Goal: Task Accomplishment & Management: Manage account settings

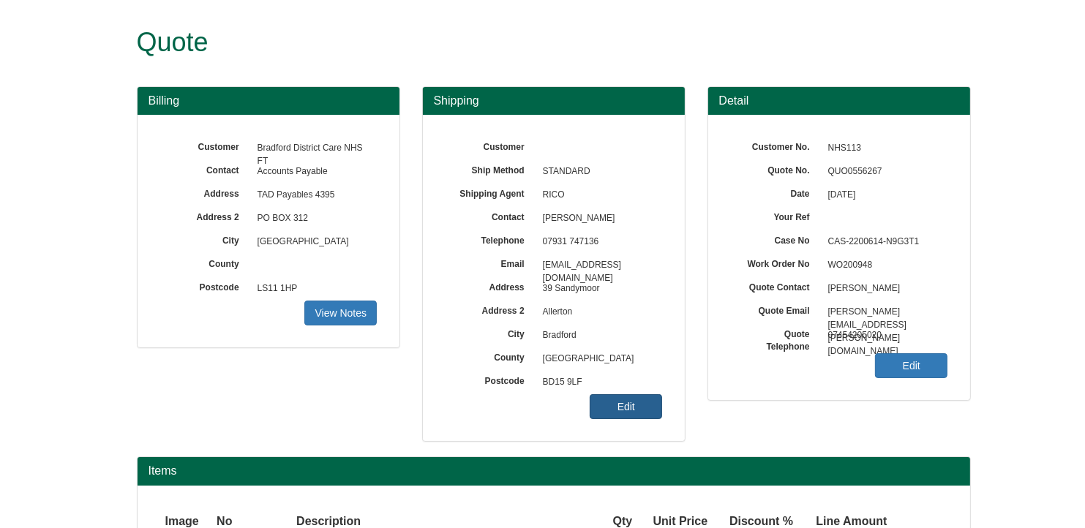
click at [633, 400] on link "Edit" at bounding box center [626, 406] width 72 height 25
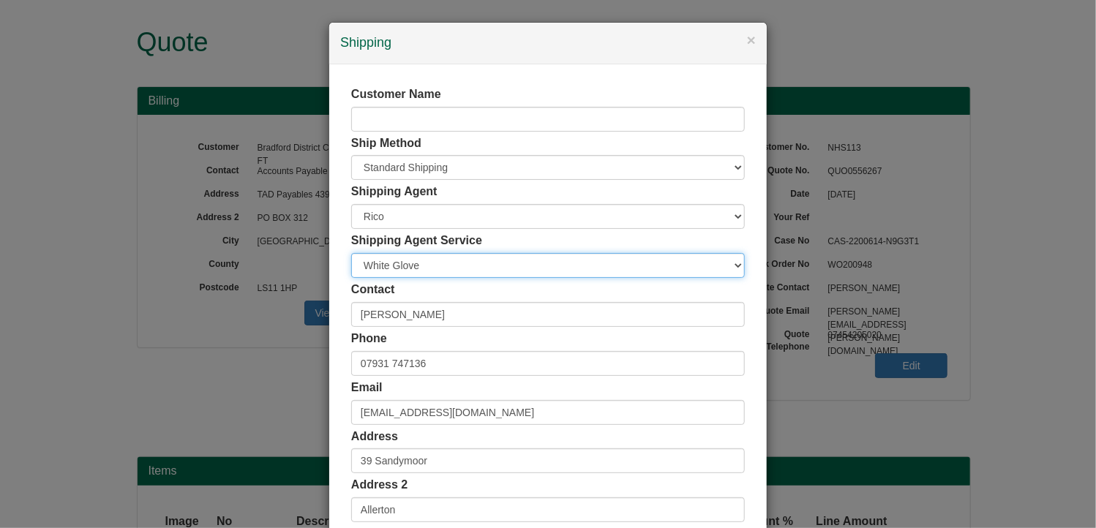
click at [445, 264] on select "Carrier White Glove" at bounding box center [548, 265] width 394 height 25
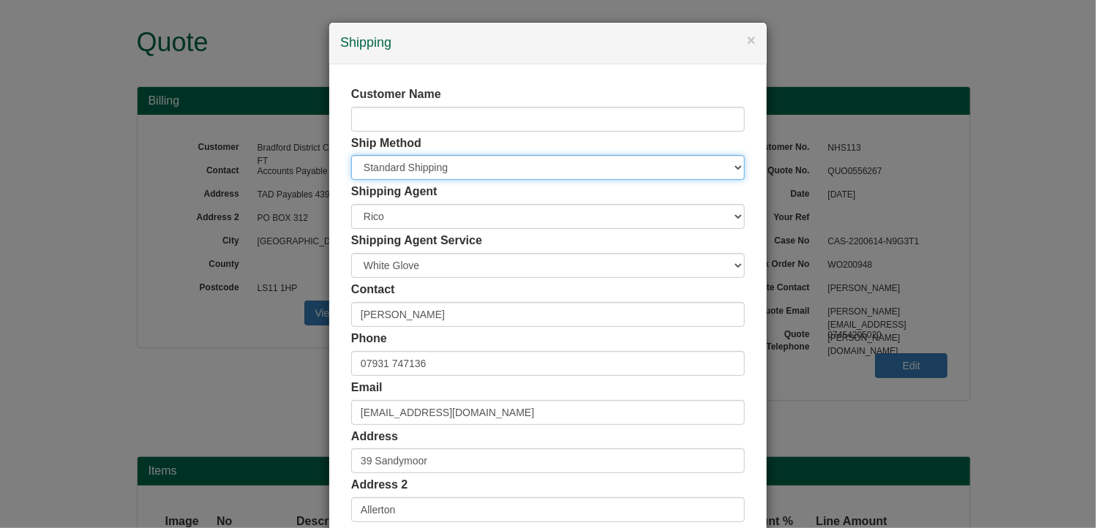
click at [383, 165] on select "Free of Charge £5 Flat Rate £7.50 Flat Rate £10 Flat Rate BESPOKE2 BESPOKE3 BES…" at bounding box center [548, 167] width 394 height 25
select select "BESPOKE9"
click at [351, 155] on select "Free of Charge £5 Flat Rate £7.50 Flat Rate £10 Flat Rate BESPOKE2 BESPOKE3 BES…" at bounding box center [548, 167] width 394 height 25
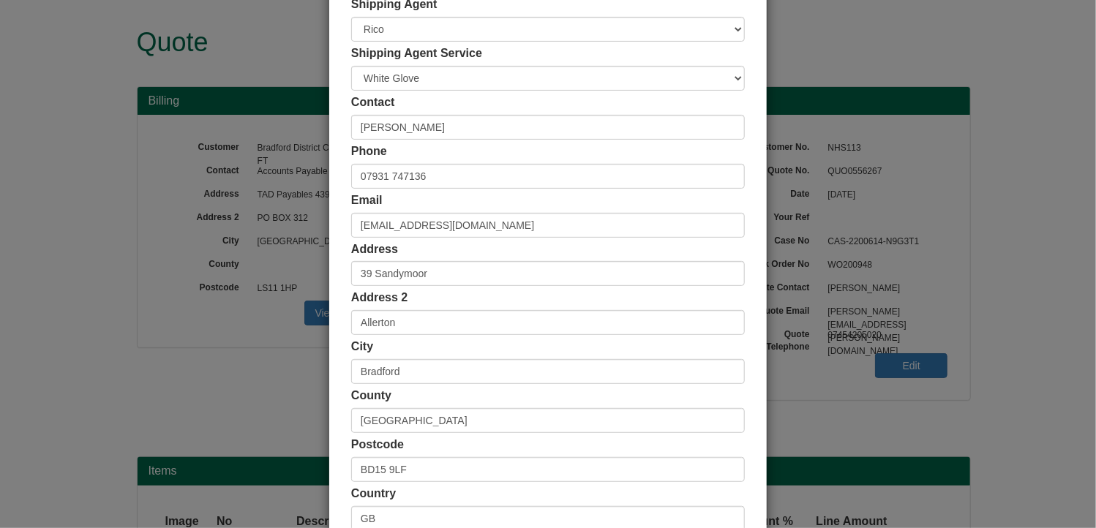
scroll to position [281, 0]
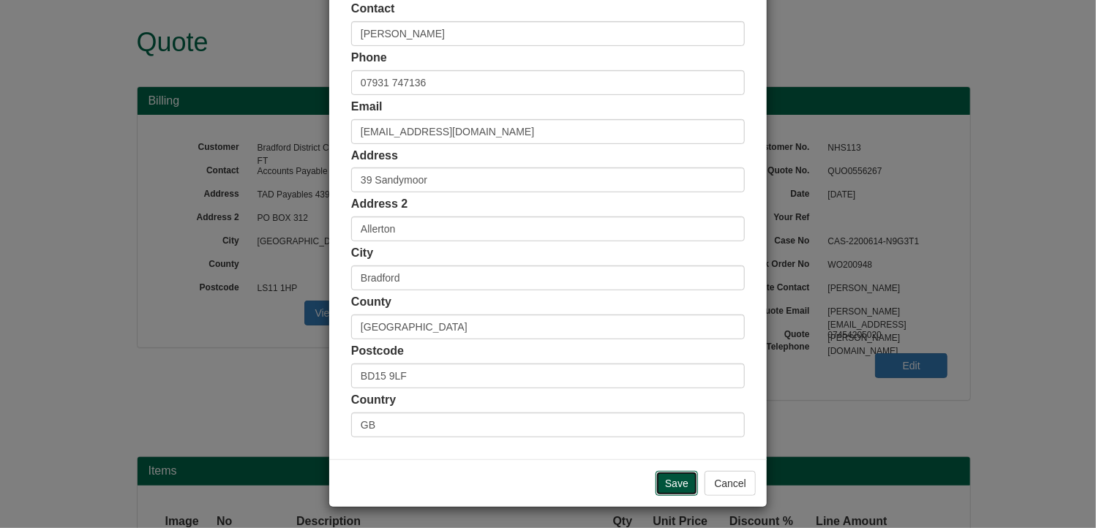
click at [667, 484] on input "Save" at bounding box center [677, 483] width 42 height 25
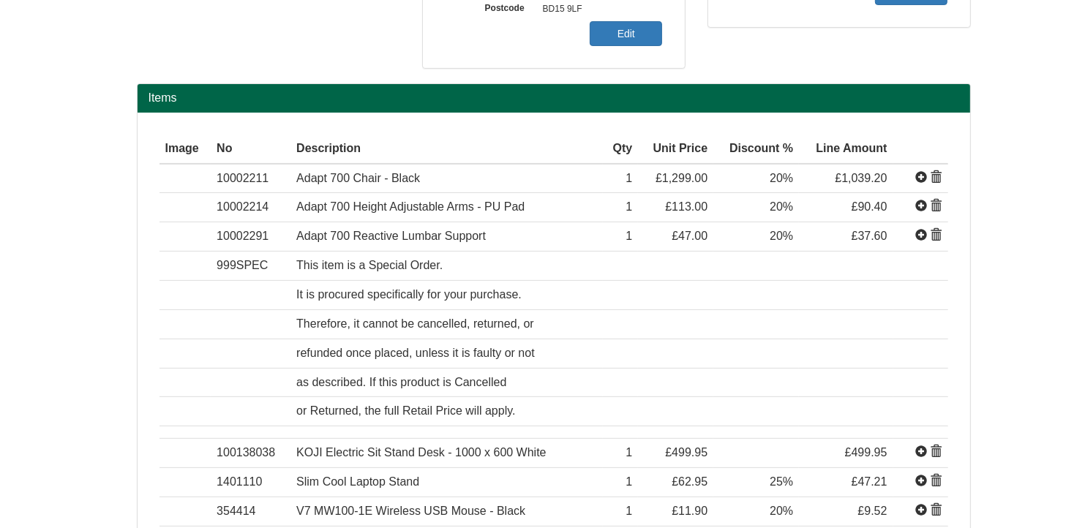
scroll to position [366, 0]
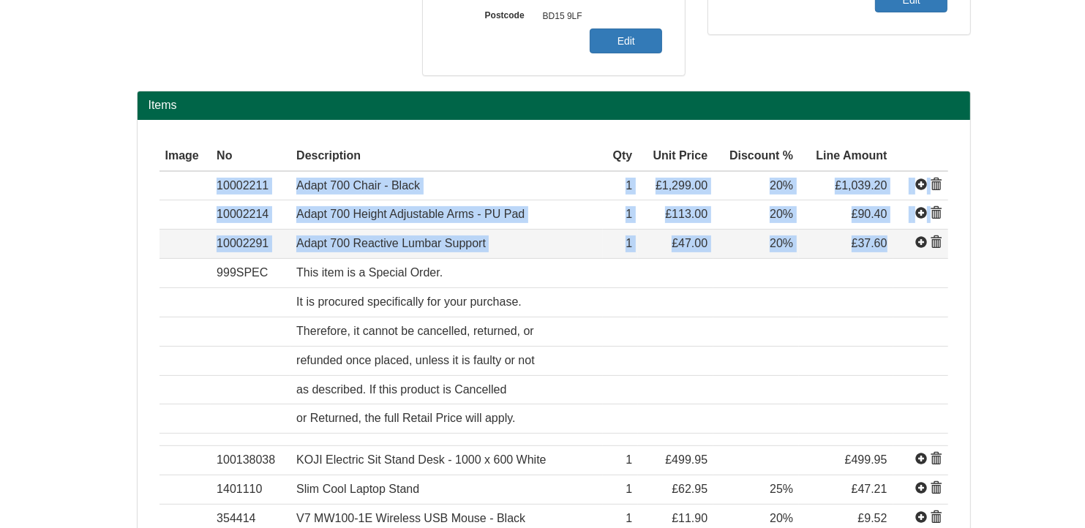
drag, startPoint x: 217, startPoint y: 183, endPoint x: 896, endPoint y: 252, distance: 681.8
click at [896, 252] on tbody "Item 10002211 Adapt 700 Chair - Black Bondai Domestic Black 8033 626.76571 1299…" at bounding box center [554, 410] width 789 height 479
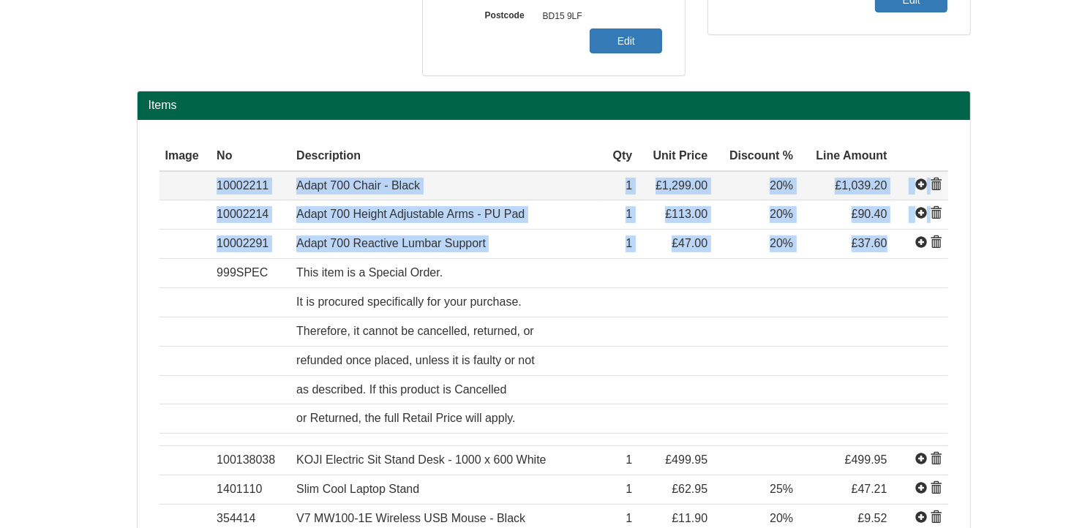
copy tbody "10002211 Adapt 700 Chair - Black Bondai Domestic Black 8033 626.76571 1299 1 £1…"
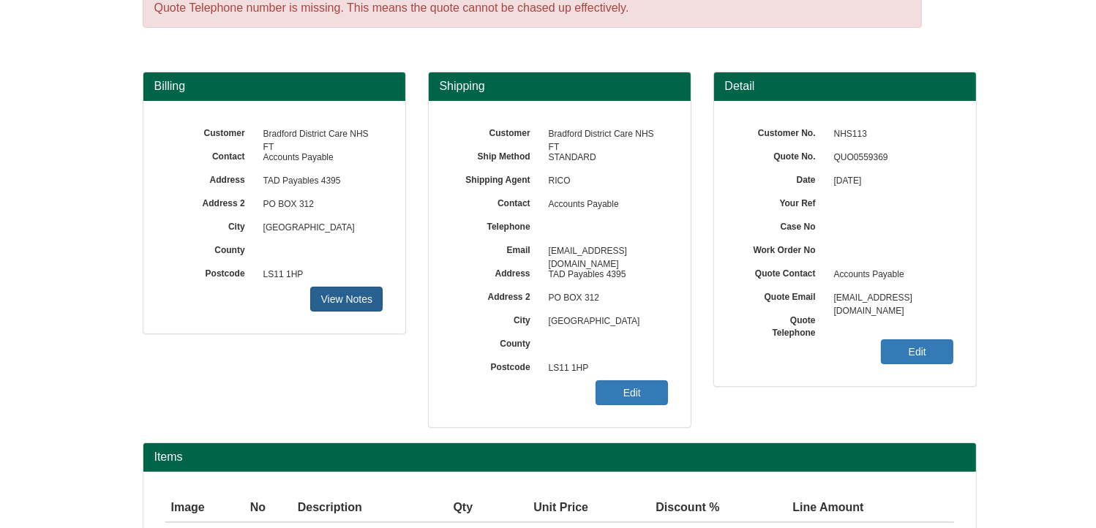
scroll to position [181, 0]
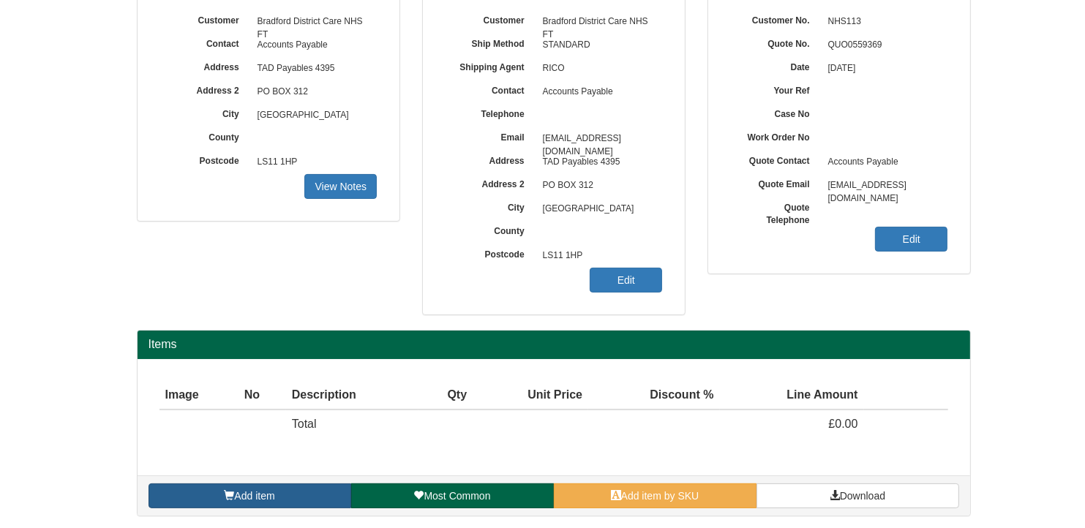
click at [258, 498] on span "Add item" at bounding box center [254, 496] width 40 height 12
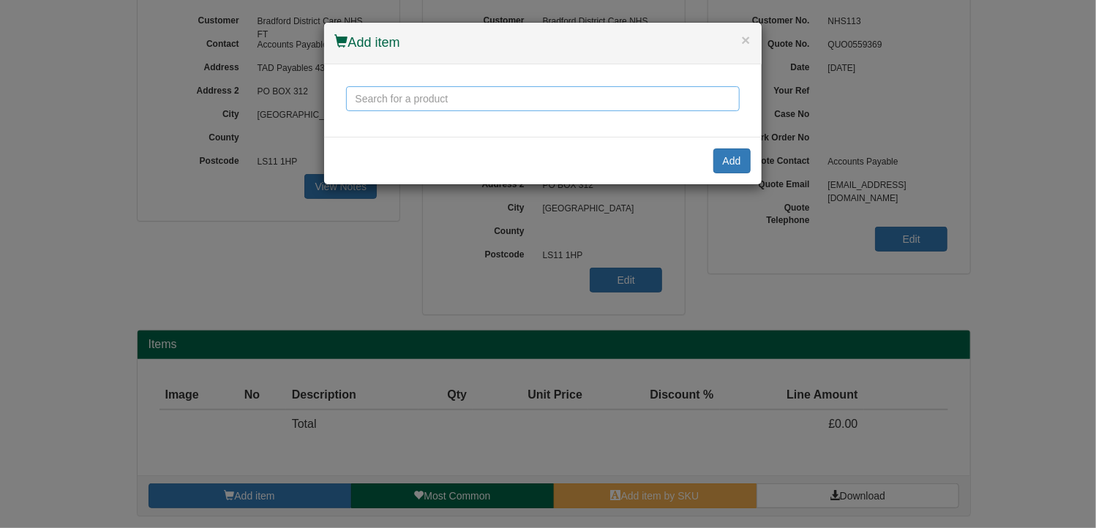
click at [397, 106] on input "text" at bounding box center [543, 98] width 394 height 25
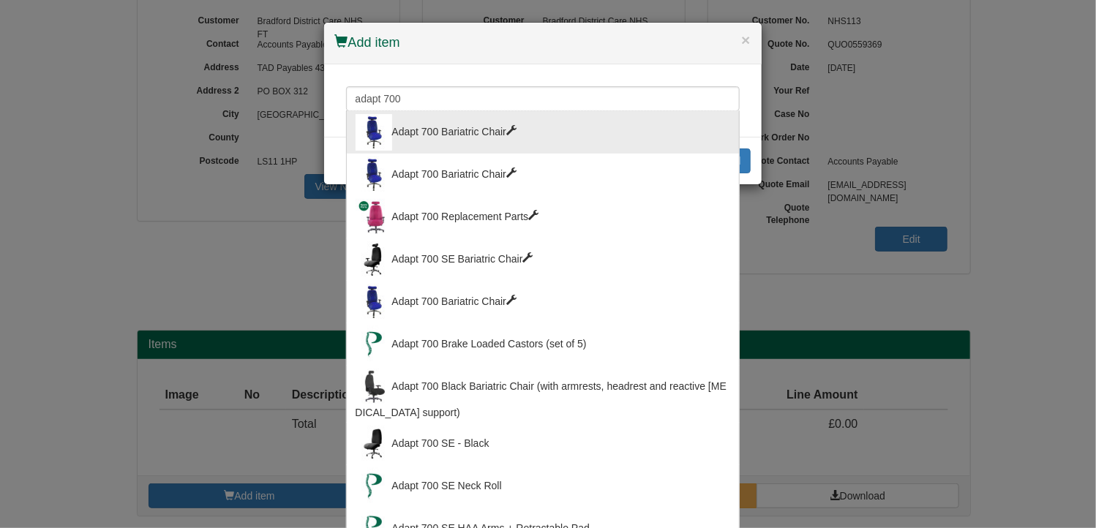
click at [484, 132] on div "Adapt 700 Bariatric Chair" at bounding box center [543, 132] width 375 height 37
type input "Adapt 700 Bariatric Chair"
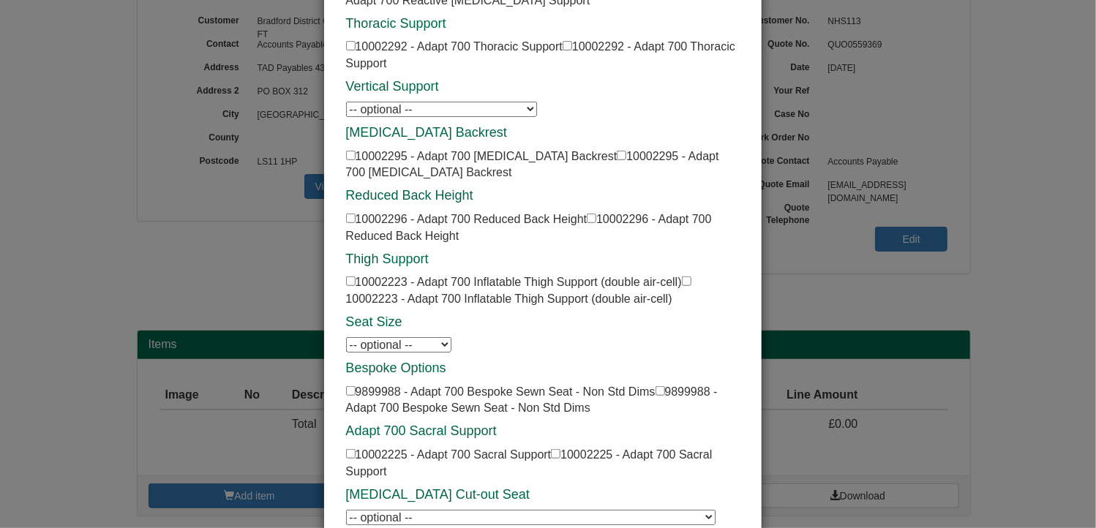
scroll to position [730, 0]
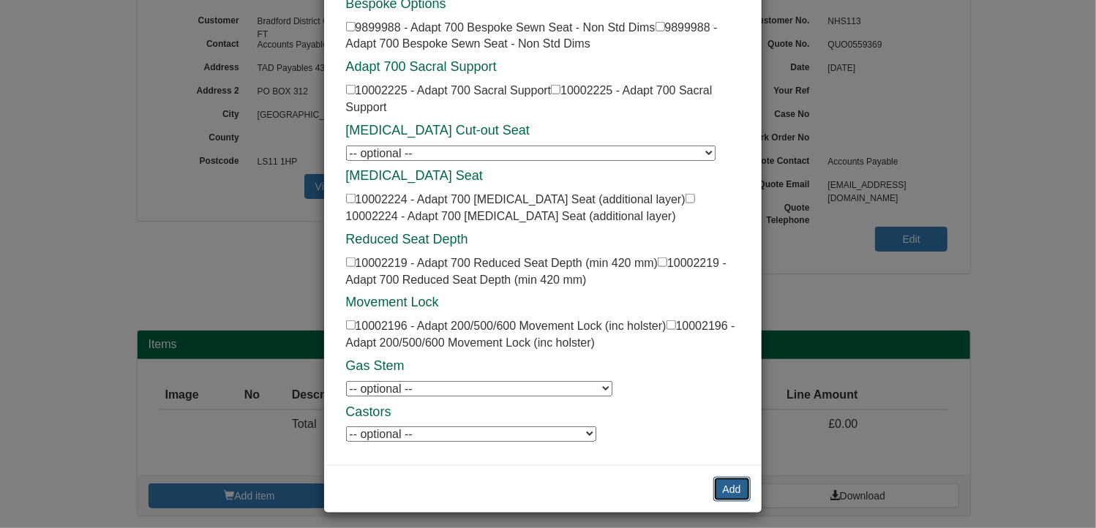
click at [722, 479] on button "Add" at bounding box center [731, 489] width 37 height 25
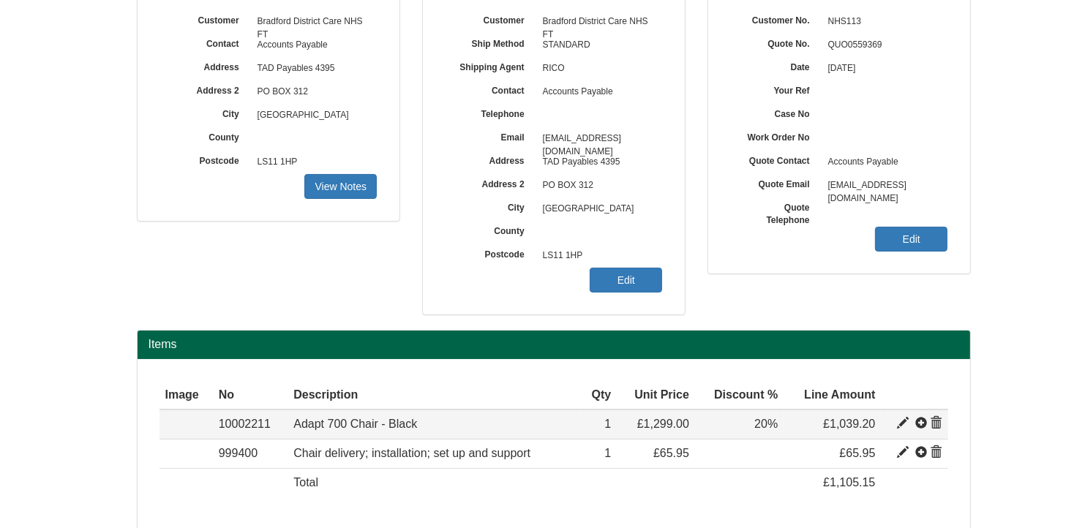
click at [901, 419] on span at bounding box center [903, 424] width 12 height 12
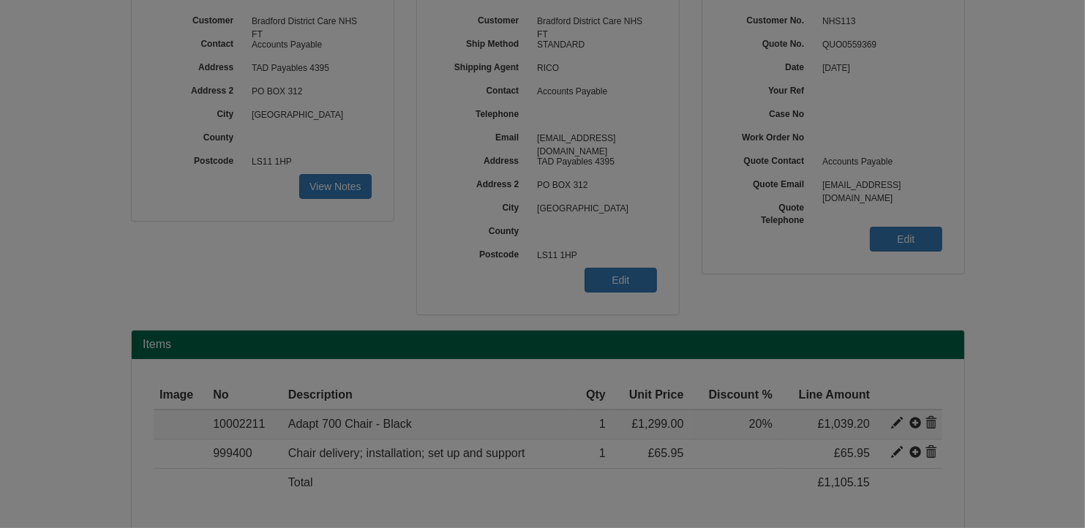
type input "Adapt 700 Chair - Black"
type input "Bondai Domestic Black 8033"
type input "626.77"
type input "1299.00"
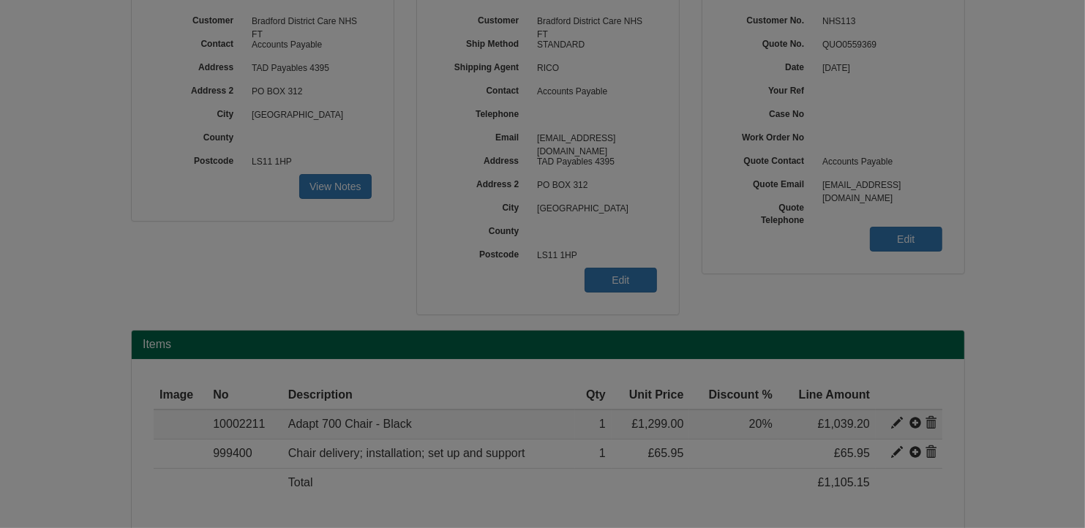
type input "1"
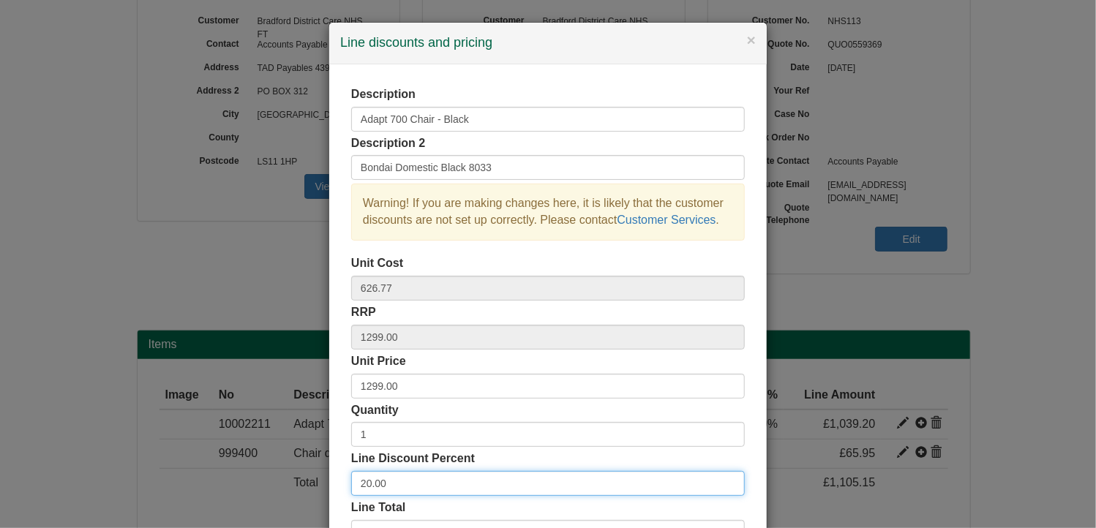
drag, startPoint x: 397, startPoint y: 481, endPoint x: 274, endPoint y: 484, distance: 122.9
click at [274, 484] on div "× Line discounts and pricing Description Adapt 700 Chair - Black Description 2 …" at bounding box center [548, 264] width 1096 height 528
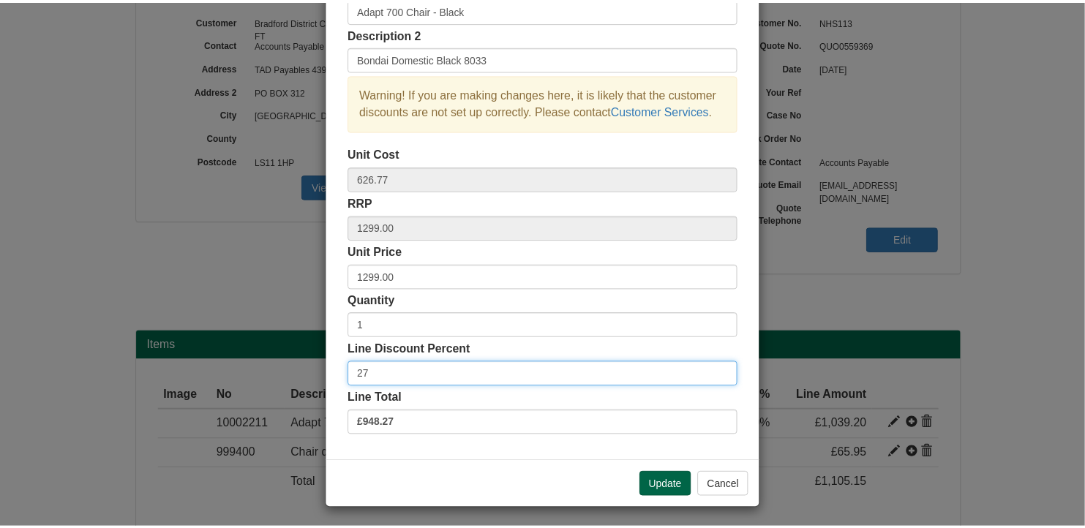
scroll to position [111, 0]
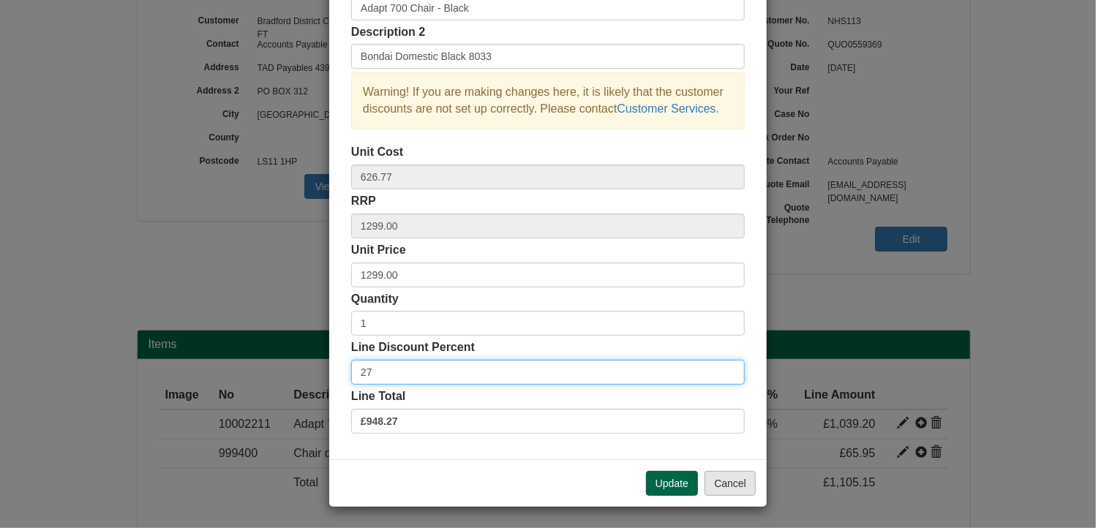
type input "27"
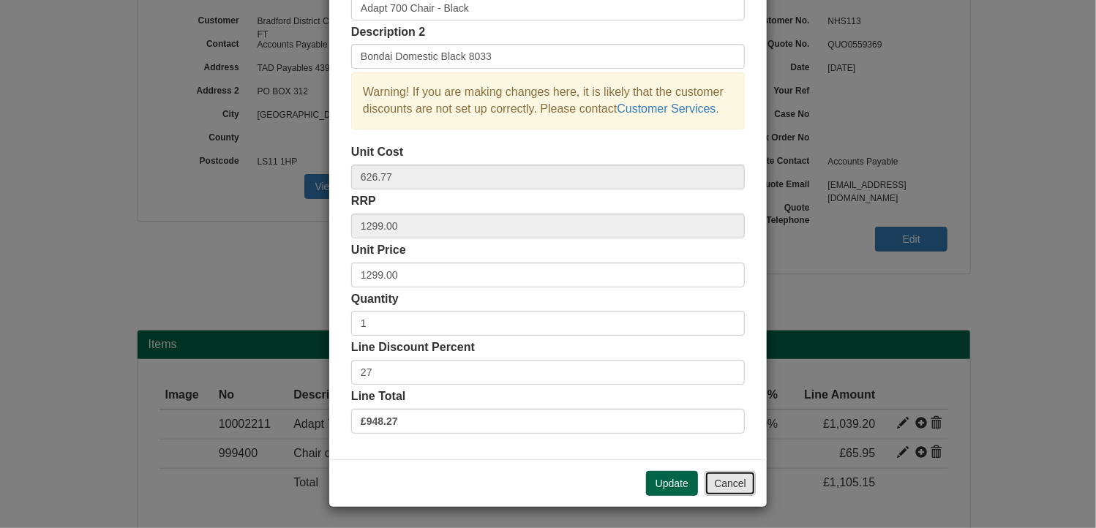
click at [723, 479] on button "Cancel" at bounding box center [730, 483] width 51 height 25
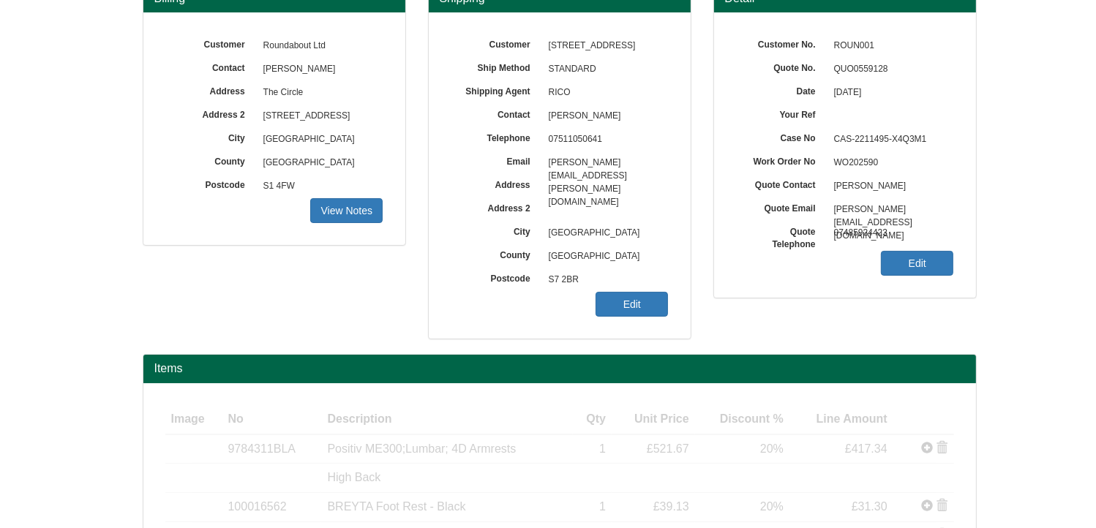
scroll to position [220, 0]
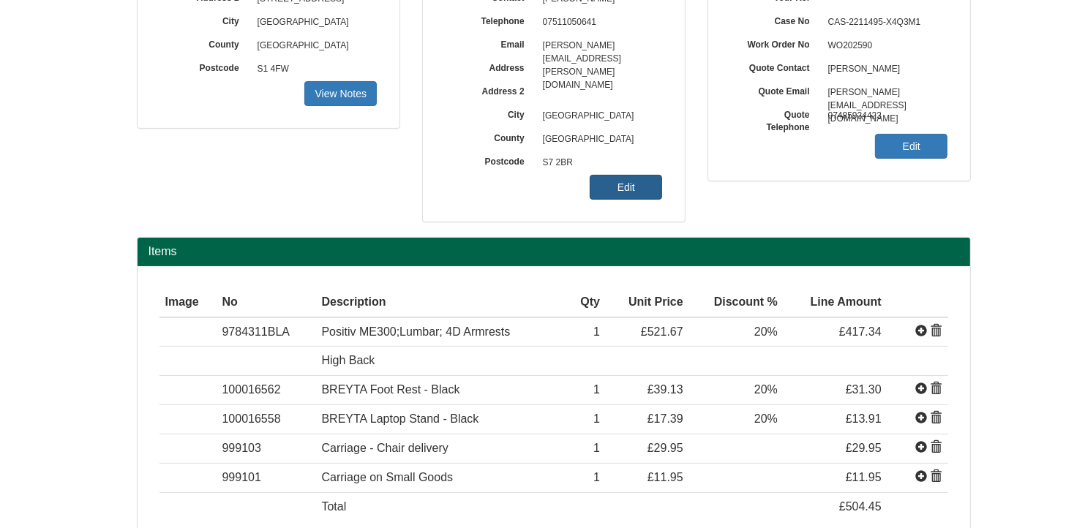
click at [628, 184] on link "Edit" at bounding box center [626, 187] width 72 height 25
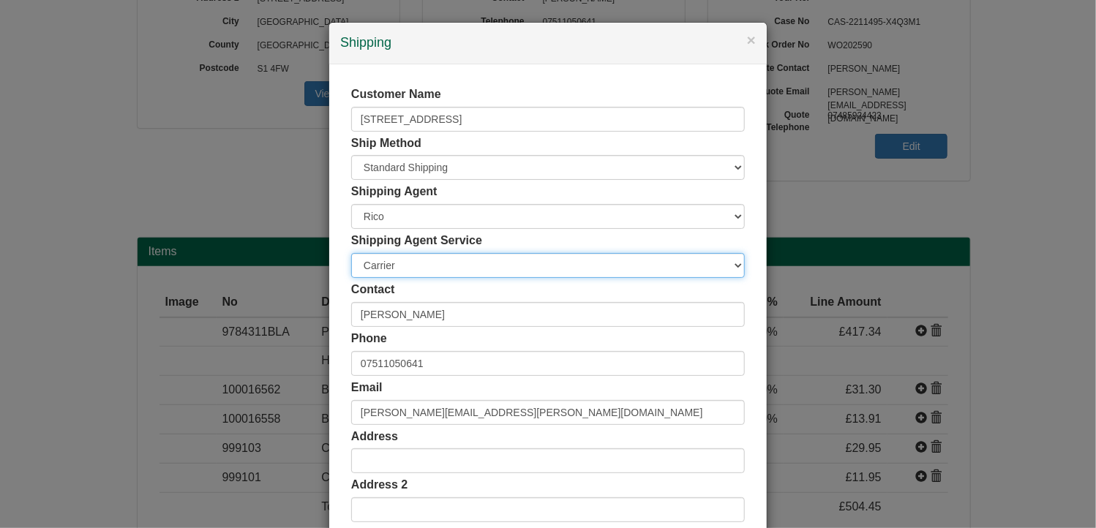
click at [422, 263] on select "Carrier White Glove" at bounding box center [548, 265] width 394 height 25
click at [397, 264] on select "Carrier White Glove" at bounding box center [548, 265] width 394 height 25
select select "TS-DELASS"
click at [351, 253] on select "Carrier White Glove" at bounding box center [548, 265] width 394 height 25
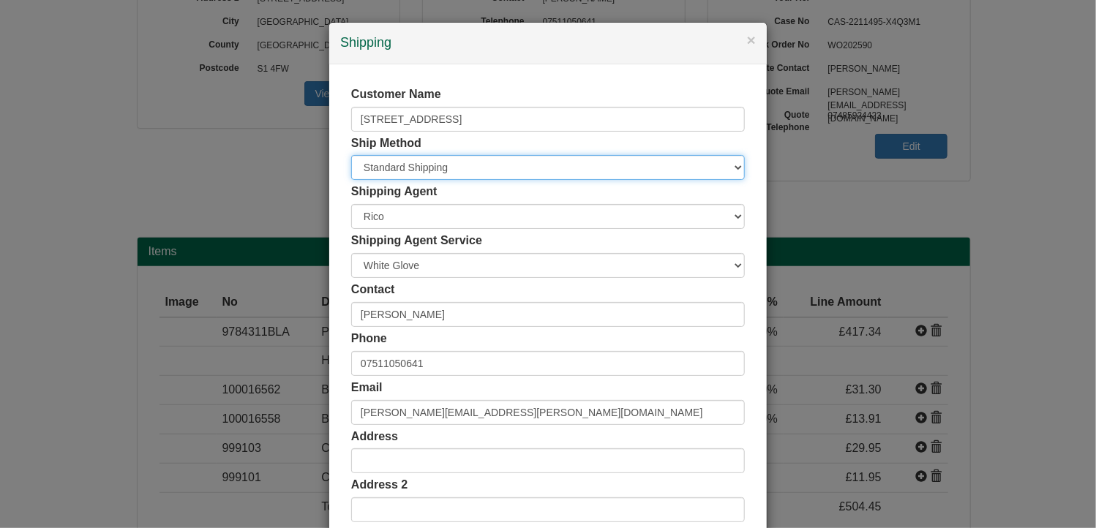
click at [391, 164] on select "Free of Charge £5 Flat Rate £7.50 Flat Rate £10 Flat Rate BESPOKE2 BESPOKE3 BES…" at bounding box center [548, 167] width 394 height 25
select select "BESPOKE4"
click at [351, 155] on select "Free of Charge £5 Flat Rate £7.50 Flat Rate £10 Flat Rate BESPOKE2 BESPOKE3 BES…" at bounding box center [548, 167] width 394 height 25
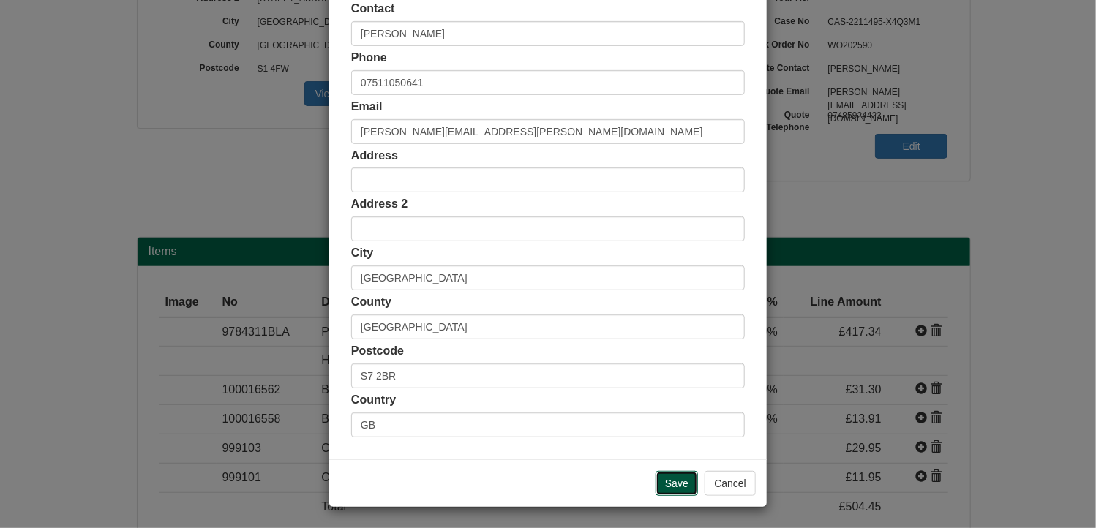
click at [670, 478] on input "Save" at bounding box center [677, 483] width 42 height 25
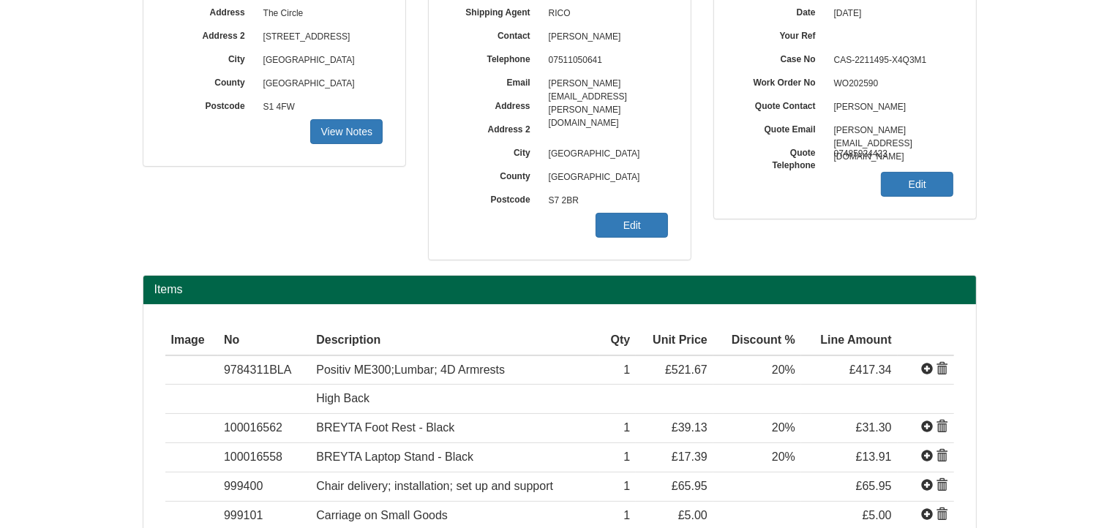
scroll to position [301, 0]
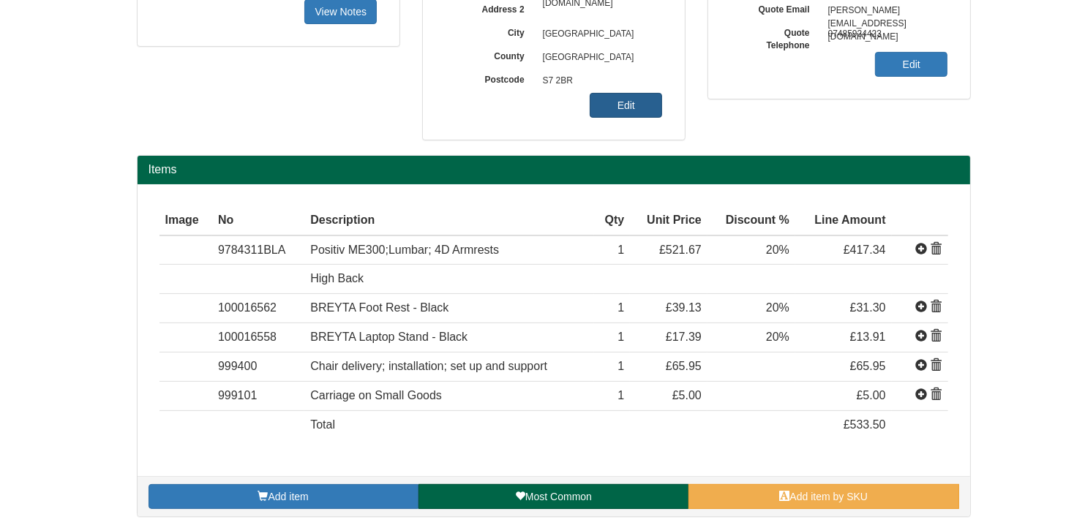
click at [635, 105] on link "Edit" at bounding box center [626, 105] width 72 height 25
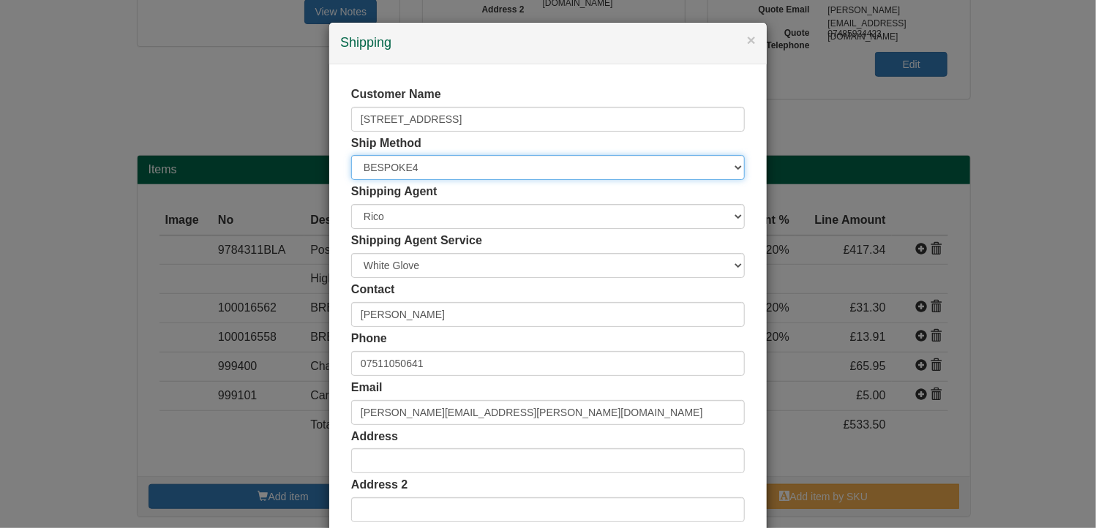
click at [414, 169] on select "Free of Charge £5 Flat Rate £7.50 Flat Rate £10 Flat Rate BESPOKE2 BESPOKE3 BES…" at bounding box center [548, 167] width 394 height 25
select select "BESPOKE8"
click at [351, 155] on select "Free of Charge £5 Flat Rate £7.50 Flat Rate £10 Flat Rate BESPOKE2 BESPOKE3 BES…" at bounding box center [548, 167] width 394 height 25
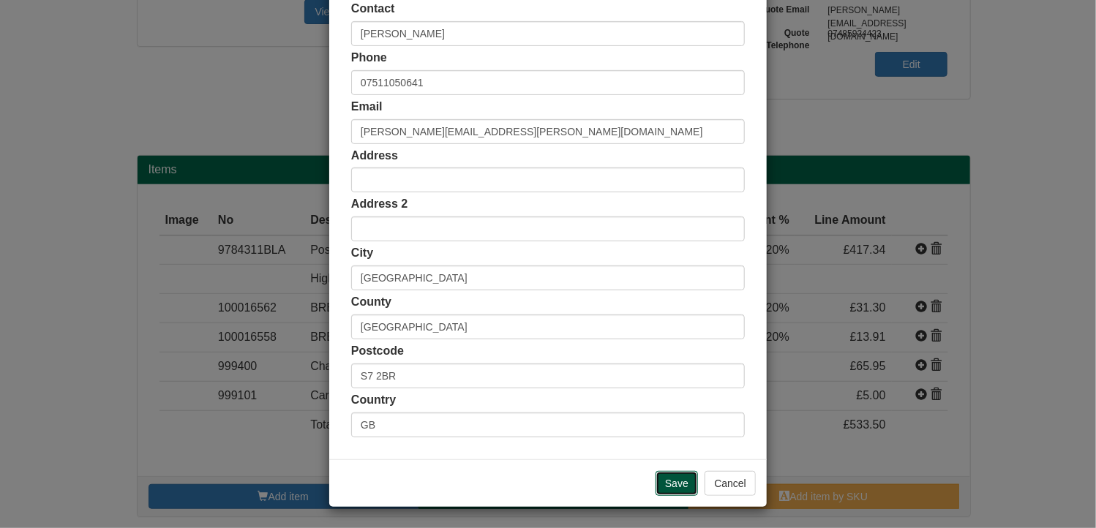
click at [664, 478] on input "Save" at bounding box center [677, 483] width 42 height 25
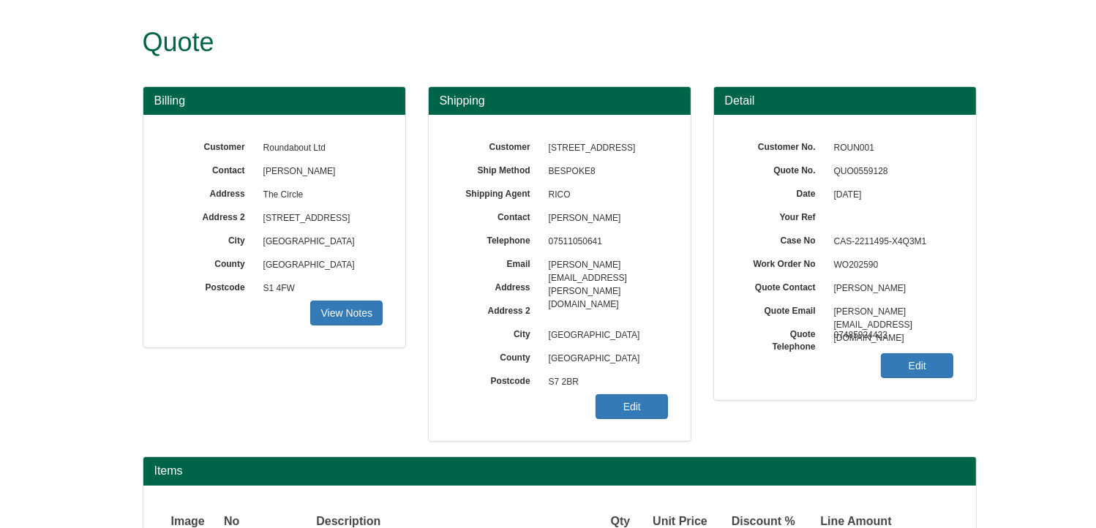
scroll to position [301, 0]
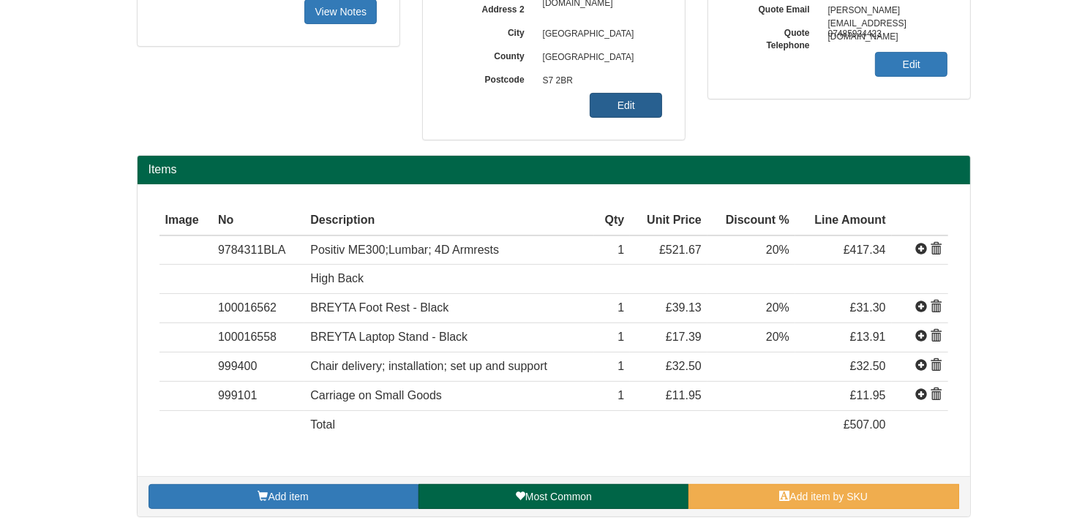
click at [635, 104] on link "Edit" at bounding box center [626, 105] width 72 height 25
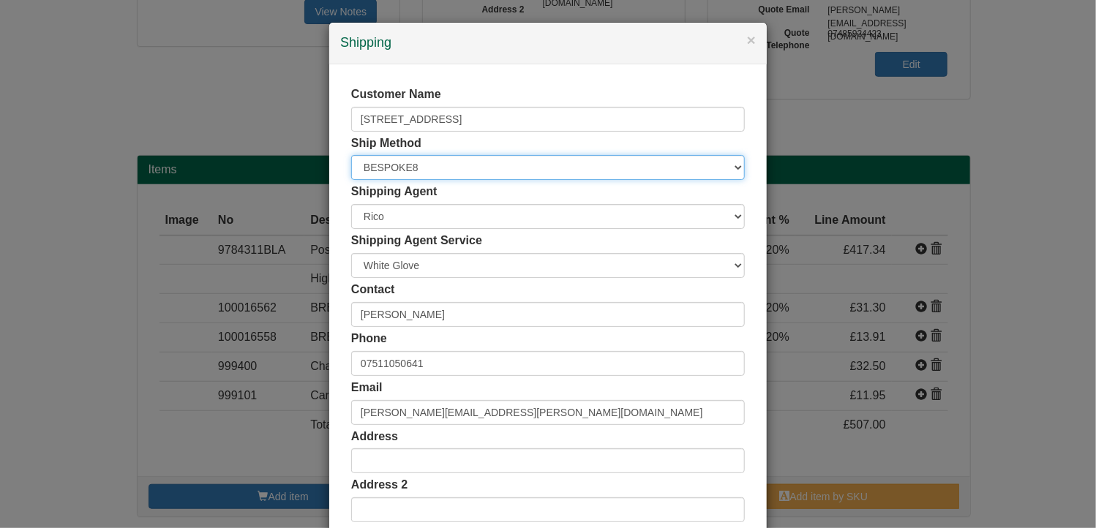
click at [402, 165] on select "Free of Charge £5 Flat Rate £7.50 Flat Rate £10 Flat Rate BESPOKE2 BESPOKE3 BES…" at bounding box center [548, 167] width 394 height 25
select select "BESPOKE7"
click at [351, 155] on select "Free of Charge £5 Flat Rate £7.50 Flat Rate £10 Flat Rate BESPOKE2 BESPOKE3 BES…" at bounding box center [548, 167] width 394 height 25
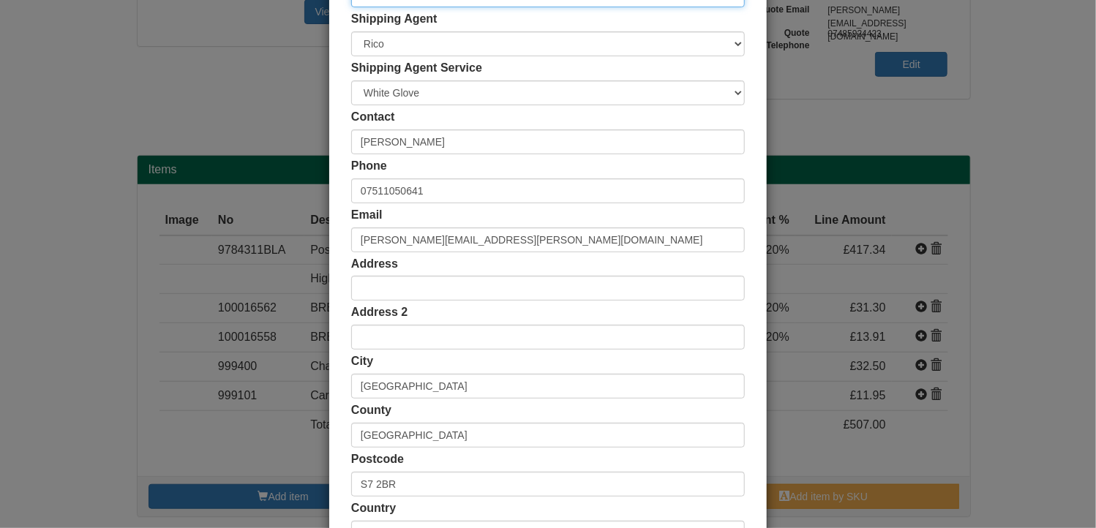
scroll to position [281, 0]
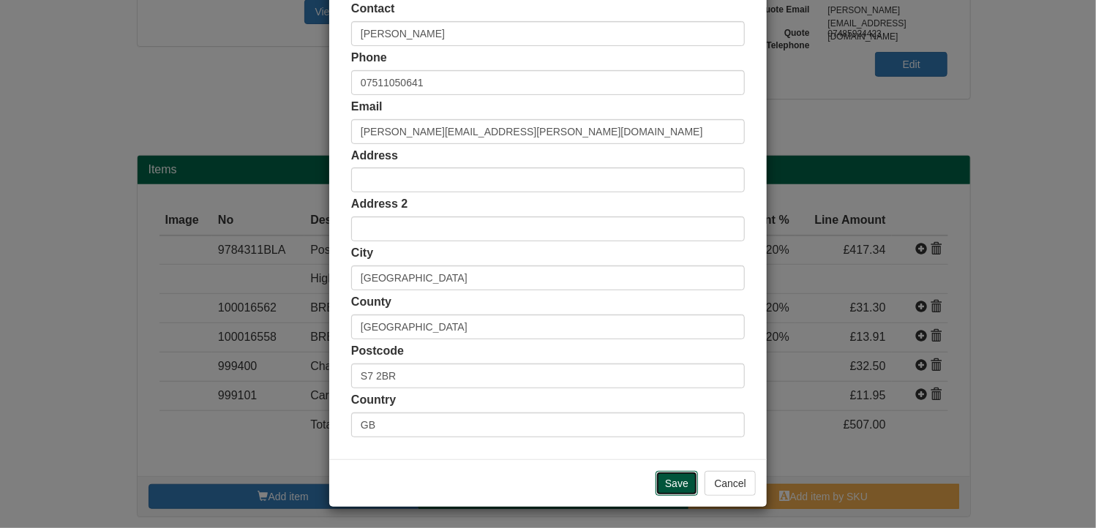
click at [663, 480] on input "Save" at bounding box center [677, 483] width 42 height 25
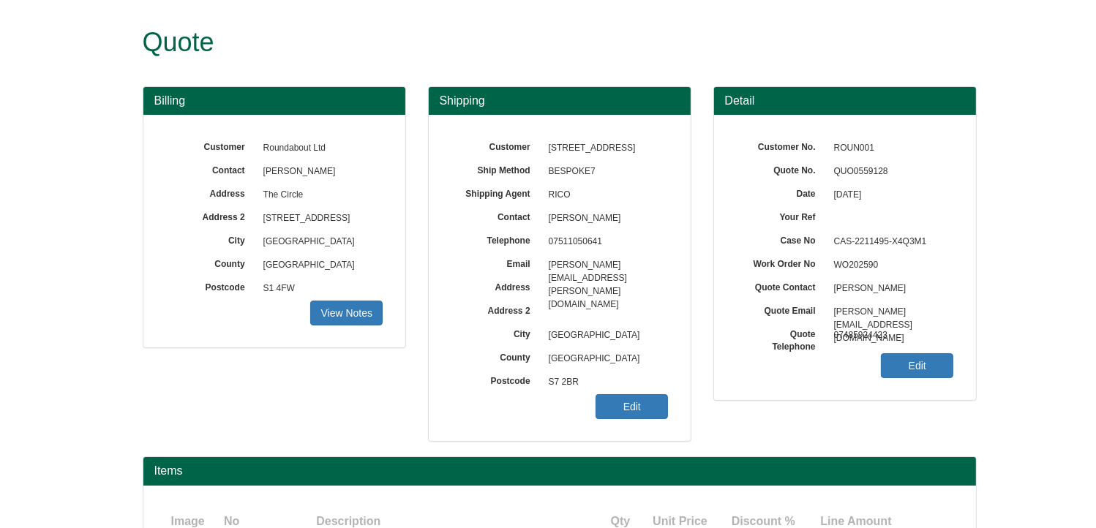
scroll to position [301, 0]
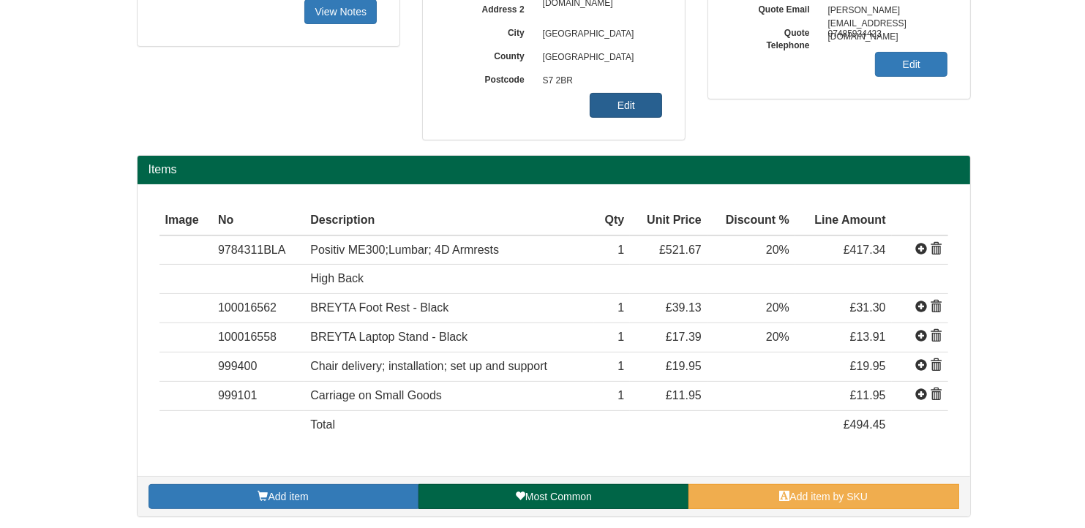
click at [628, 104] on link "Edit" at bounding box center [626, 105] width 72 height 25
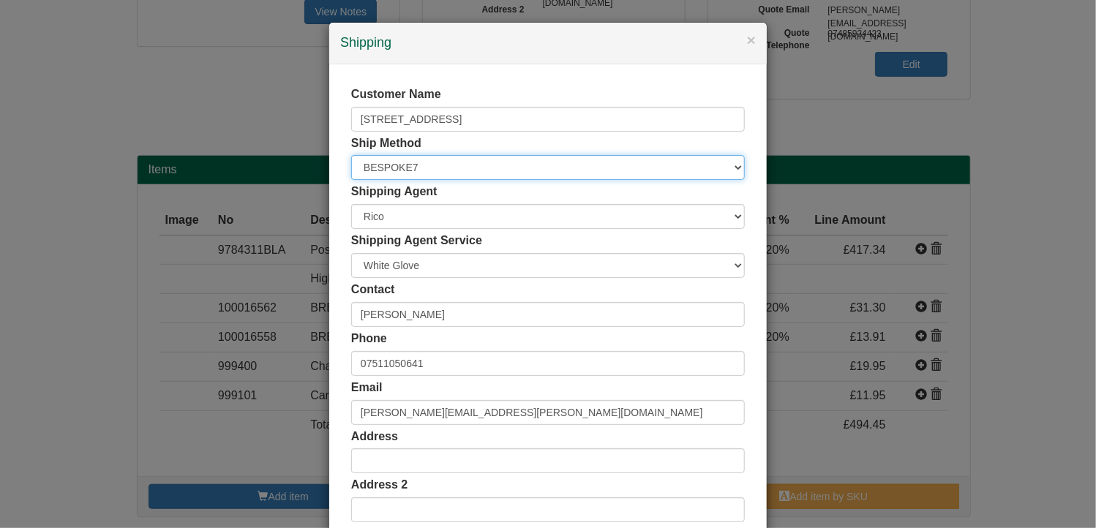
click at [400, 168] on select "Free of Charge £5 Flat Rate £7.50 Flat Rate £10 Flat Rate BESPOKE2 BESPOKE3 BES…" at bounding box center [548, 167] width 394 height 25
select select "BESPOKE6"
click at [351, 155] on select "Free of Charge £5 Flat Rate £7.50 Flat Rate £10 Flat Rate BESPOKE2 BESPOKE3 BES…" at bounding box center [548, 167] width 394 height 25
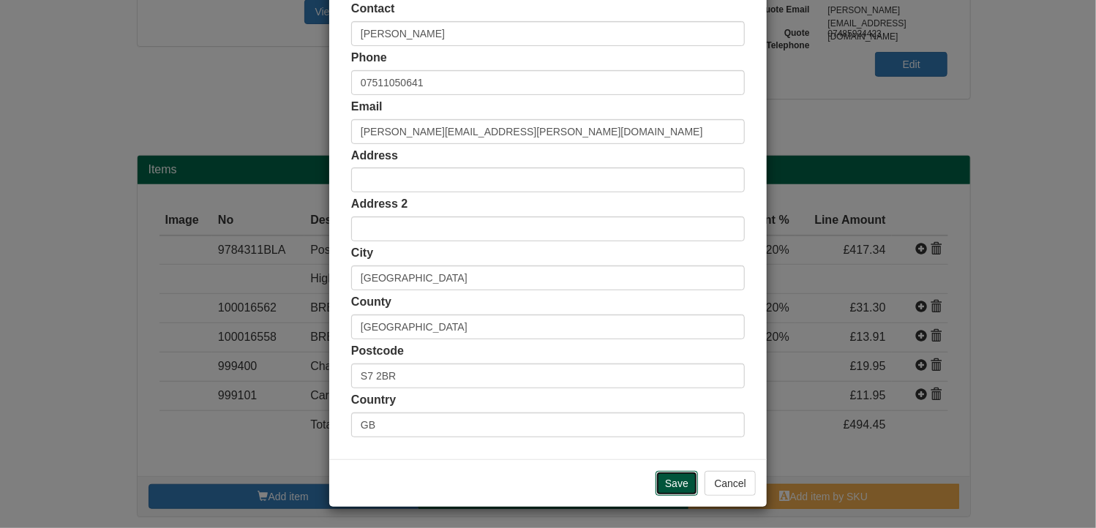
click at [670, 483] on input "Save" at bounding box center [677, 483] width 42 height 25
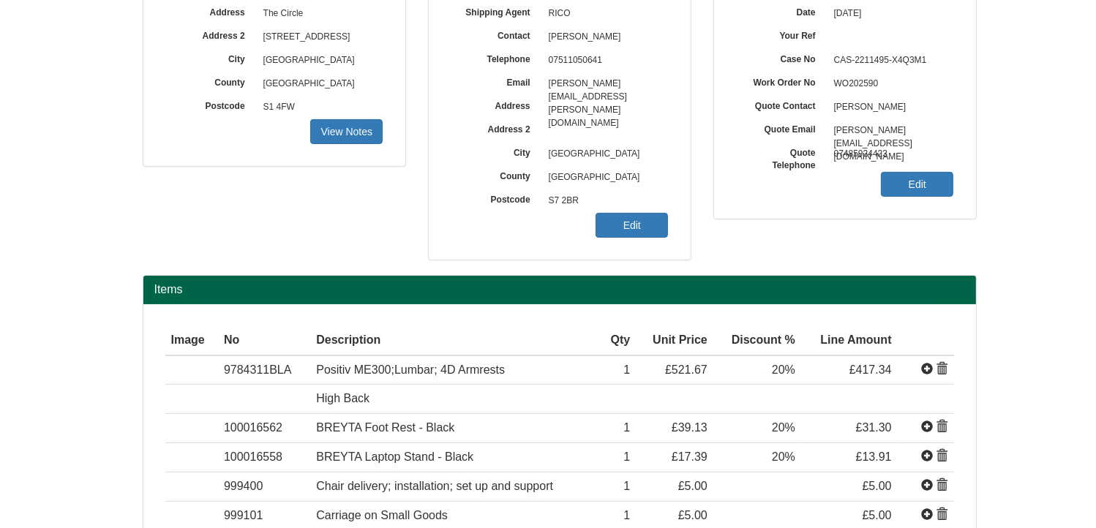
scroll to position [9, 0]
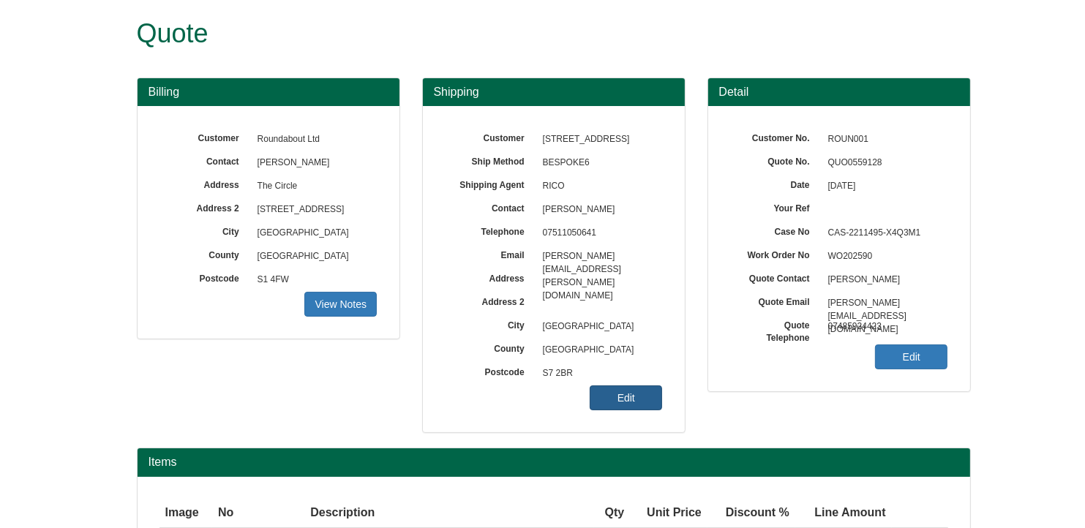
click at [640, 399] on link "Edit" at bounding box center [626, 398] width 72 height 25
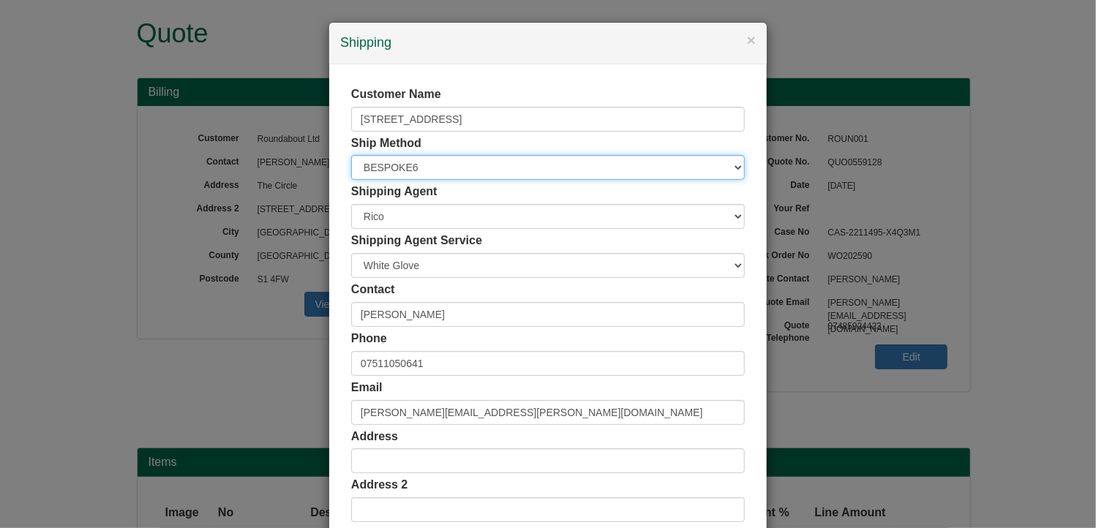
click at [421, 168] on select "Free of Charge £5 Flat Rate £7.50 Flat Rate £10 Flat Rate BESPOKE2 BESPOKE3 BES…" at bounding box center [548, 167] width 394 height 25
select select "BESPOKE5"
click at [351, 155] on select "Free of Charge £5 Flat Rate £7.50 Flat Rate £10 Flat Rate BESPOKE2 BESPOKE3 BES…" at bounding box center [548, 167] width 394 height 25
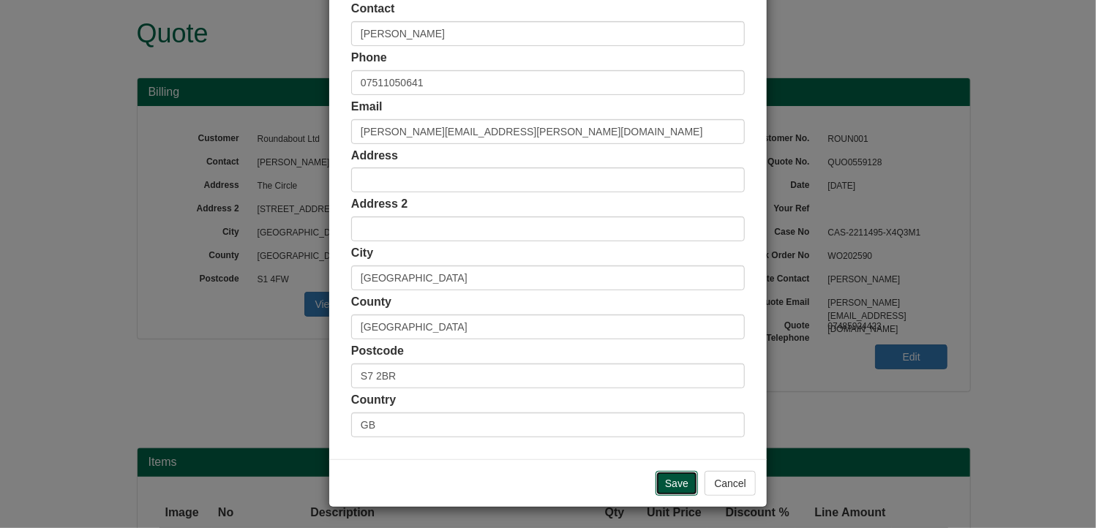
click at [661, 481] on input "Save" at bounding box center [677, 483] width 42 height 25
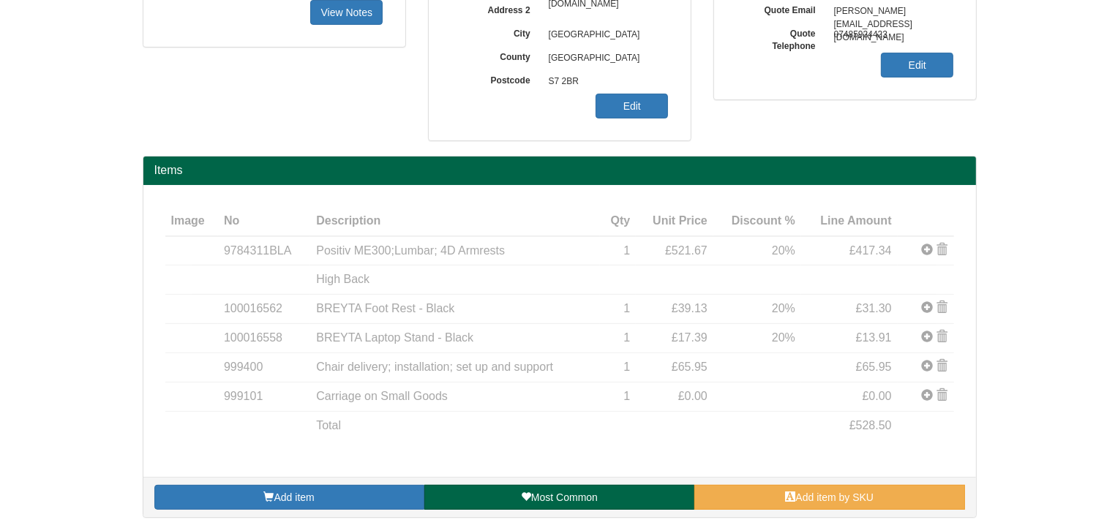
scroll to position [301, 0]
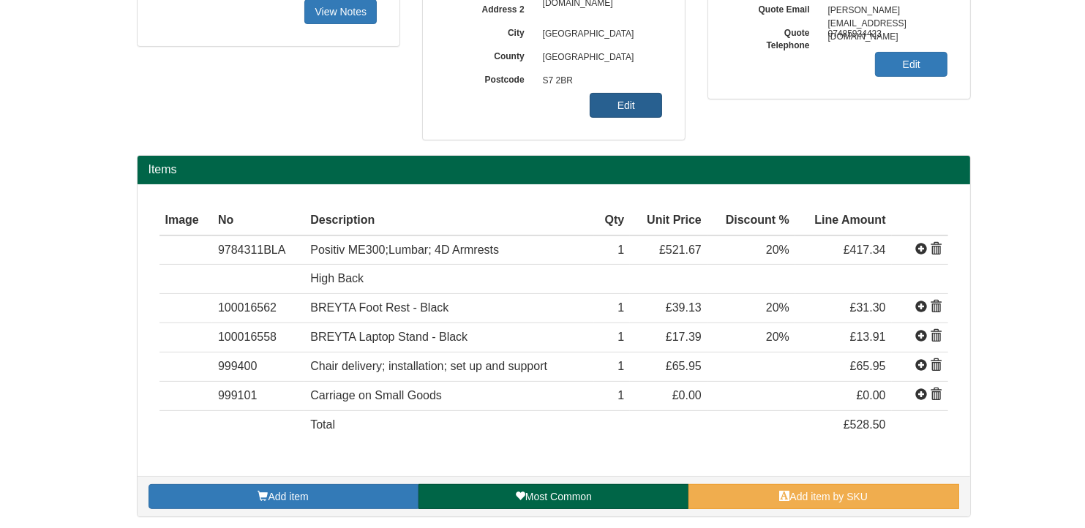
click at [623, 103] on link "Edit" at bounding box center [626, 105] width 72 height 25
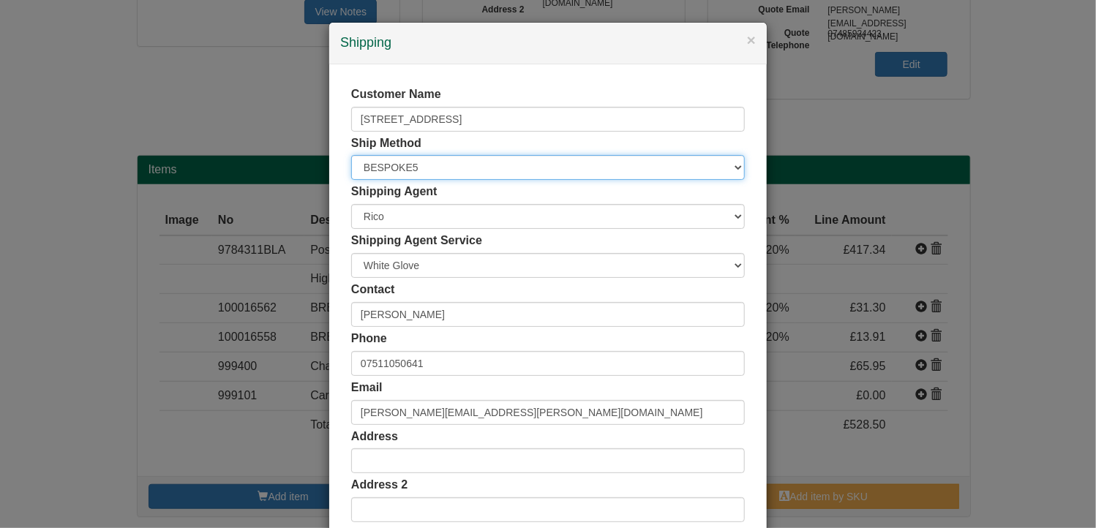
click at [406, 165] on select "Free of Charge £5 Flat Rate £7.50 Flat Rate £10 Flat Rate BESPOKE2 BESPOKE3 BES…" at bounding box center [548, 167] width 394 height 25
select select "BESPOKE4"
click at [351, 155] on select "Free of Charge £5 Flat Rate £7.50 Flat Rate £10 Flat Rate BESPOKE2 BESPOKE3 BES…" at bounding box center [548, 167] width 394 height 25
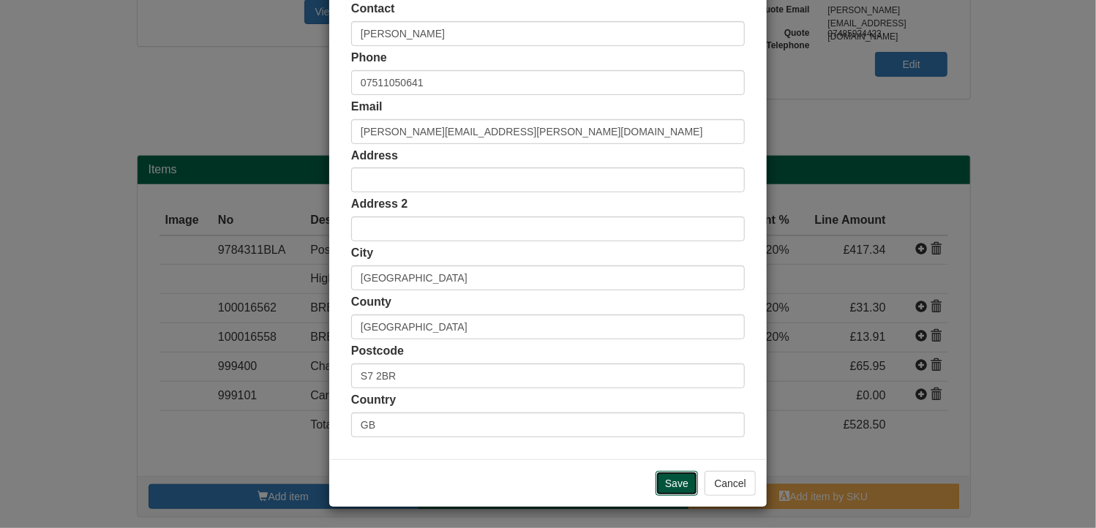
click at [680, 473] on input "Save" at bounding box center [677, 483] width 42 height 25
click at [675, 481] on input "Save" at bounding box center [677, 483] width 42 height 25
click at [666, 480] on input "Save" at bounding box center [677, 483] width 42 height 25
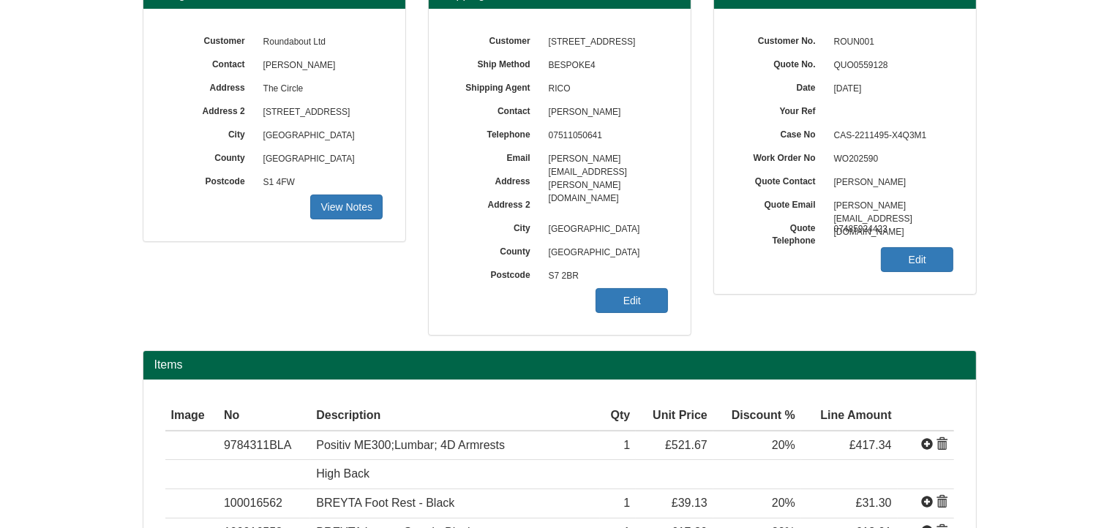
scroll to position [82, 0]
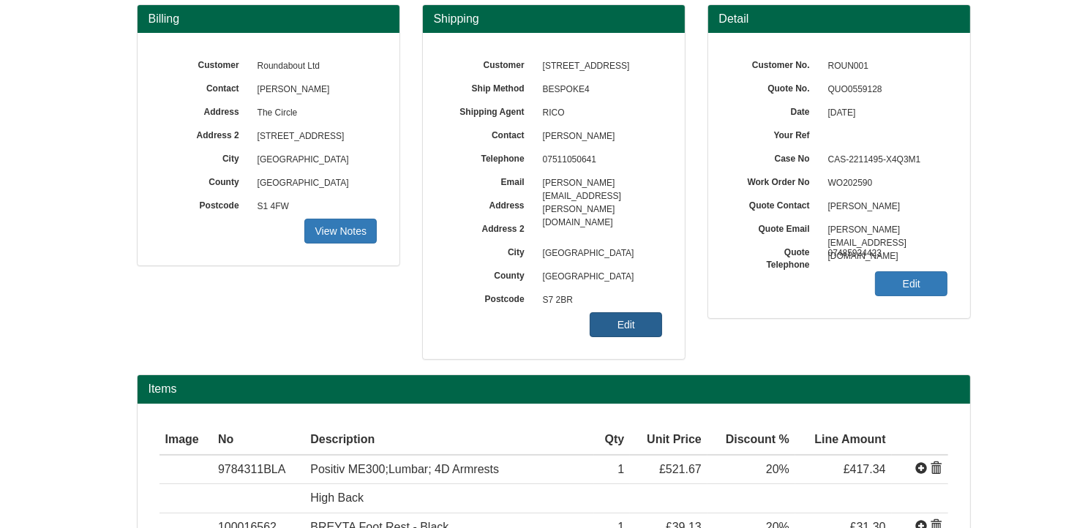
click at [629, 319] on link "Edit" at bounding box center [626, 324] width 72 height 25
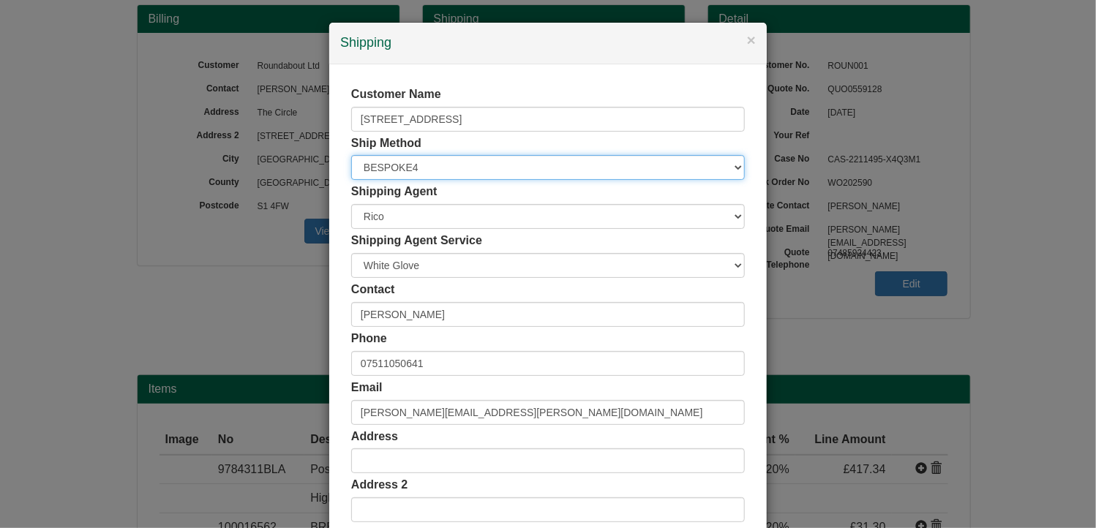
drag, startPoint x: 406, startPoint y: 164, endPoint x: 411, endPoint y: 170, distance: 8.3
click at [406, 164] on select "Free of Charge £5 Flat Rate £7.50 Flat Rate £10 Flat Rate BESPOKE2 BESPOKE3 BES…" at bounding box center [548, 167] width 394 height 25
select select "BESPOKE3"
click at [351, 155] on select "Free of Charge £5 Flat Rate £7.50 Flat Rate £10 Flat Rate BESPOKE2 BESPOKE3 BES…" at bounding box center [548, 167] width 394 height 25
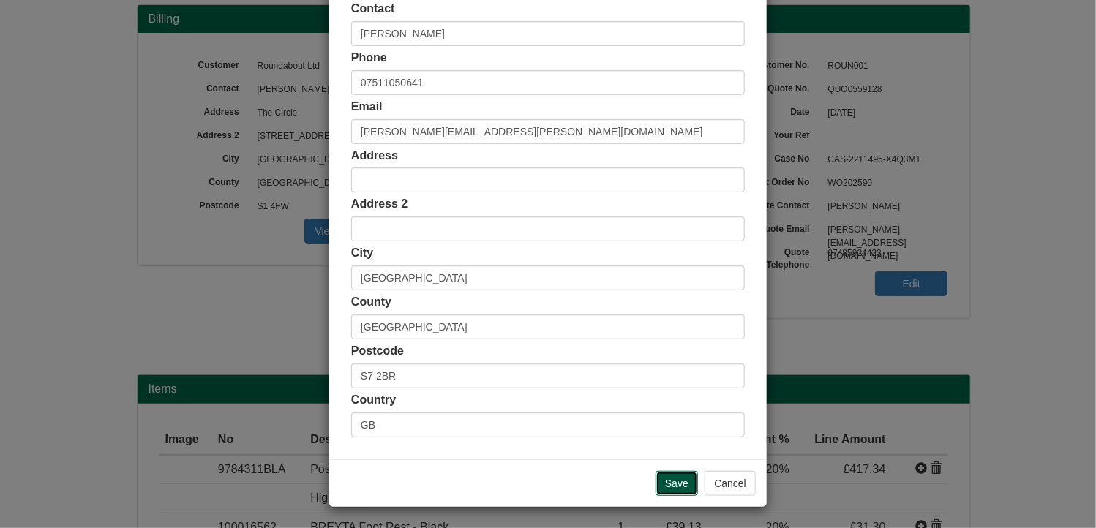
click at [670, 482] on input "Save" at bounding box center [677, 483] width 42 height 25
